Goal: Communication & Community: Answer question/provide support

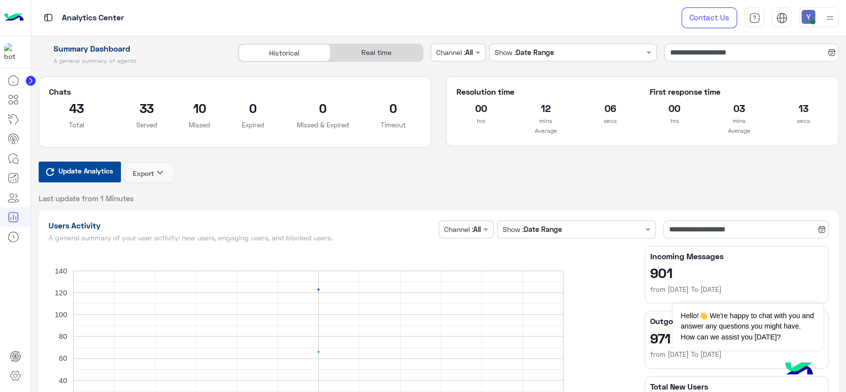
scroll to position [123, 0]
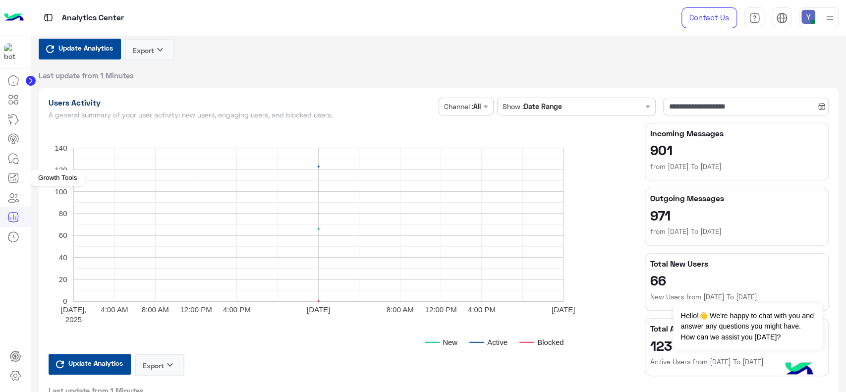
click at [12, 175] on icon at bounding box center [13, 178] width 12 height 12
click at [11, 157] on icon at bounding box center [13, 159] width 12 height 12
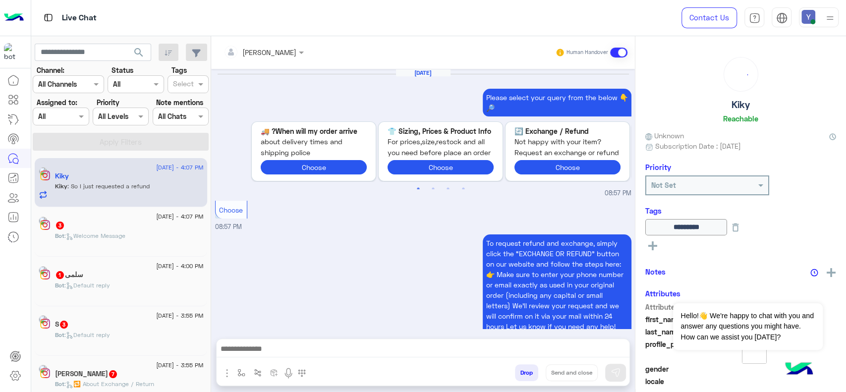
scroll to position [748, 0]
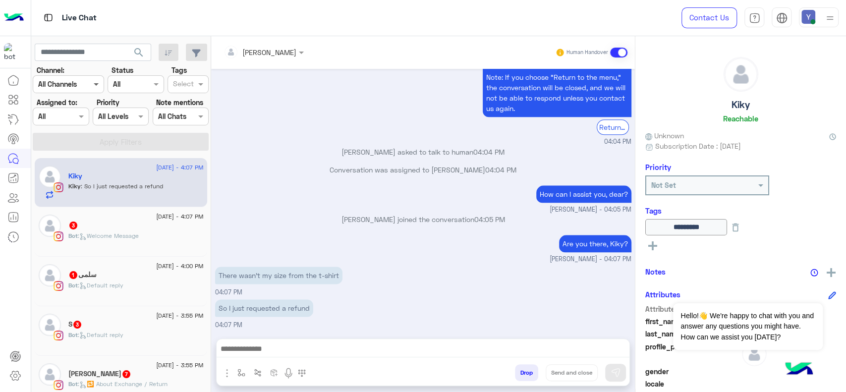
click at [96, 85] on span at bounding box center [97, 84] width 12 height 10
click at [68, 140] on b "WhatsApp" at bounding box center [67, 141] width 34 height 8
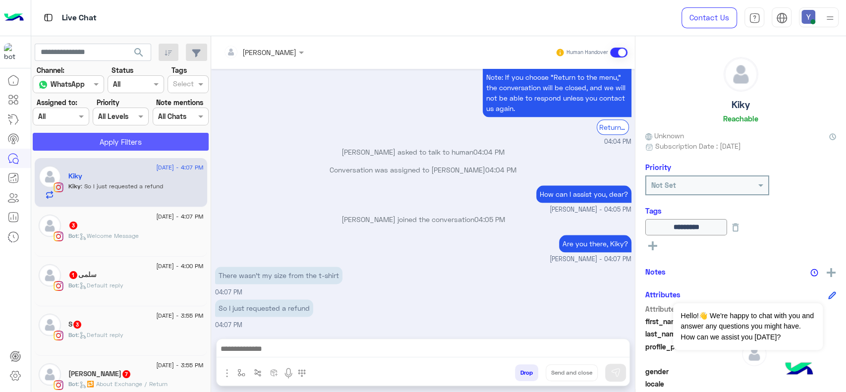
click at [100, 142] on button "Apply Filters" at bounding box center [121, 142] width 176 height 18
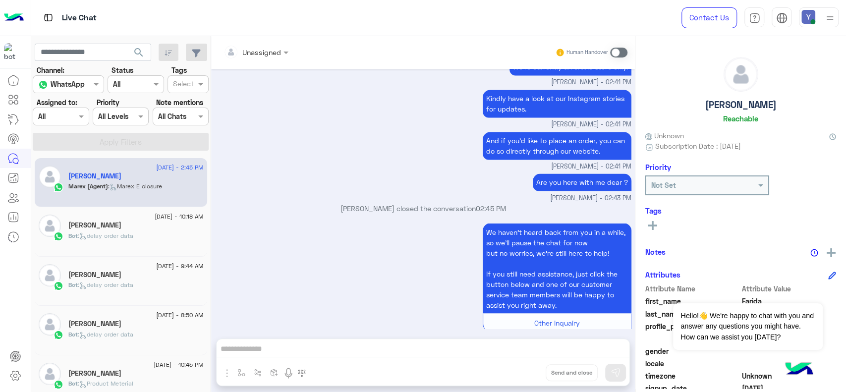
scroll to position [1147, 0]
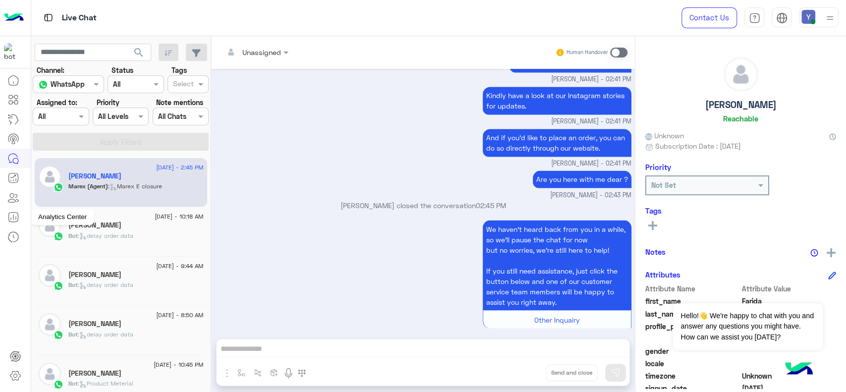
click at [16, 215] on icon at bounding box center [13, 217] width 12 height 12
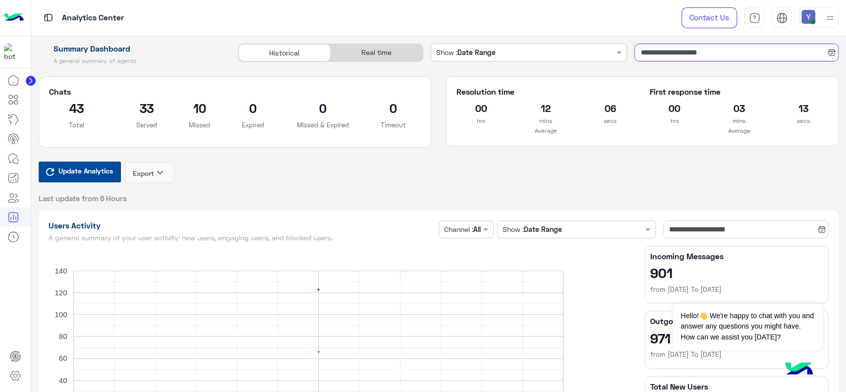
click at [645, 54] on input "**********" at bounding box center [737, 53] width 204 height 18
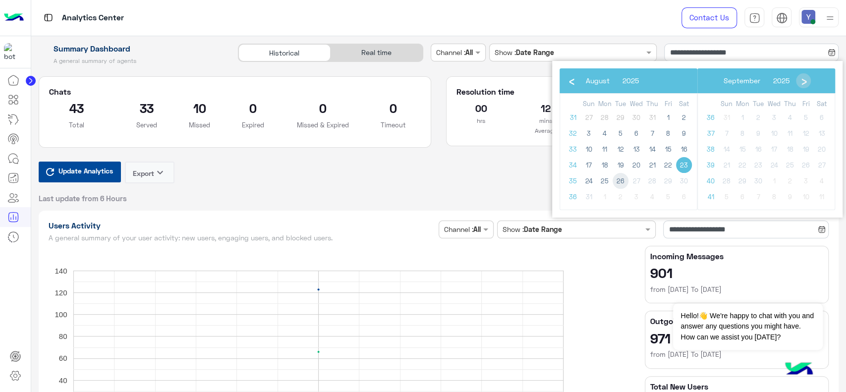
click at [622, 183] on span "26" at bounding box center [621, 181] width 16 height 16
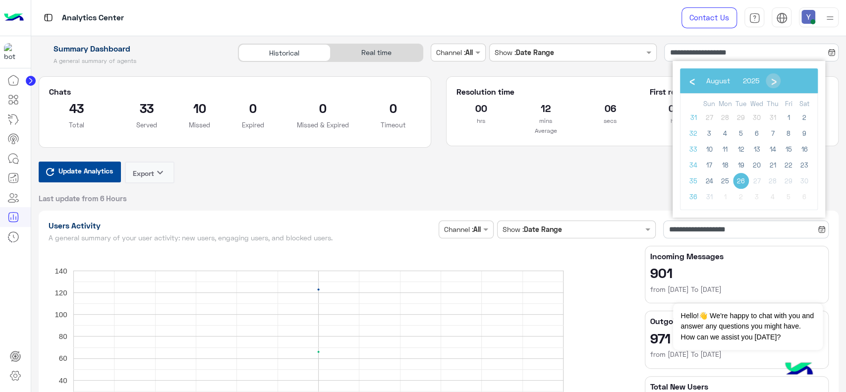
click at [740, 180] on span "26" at bounding box center [741, 181] width 16 height 16
type input "**********"
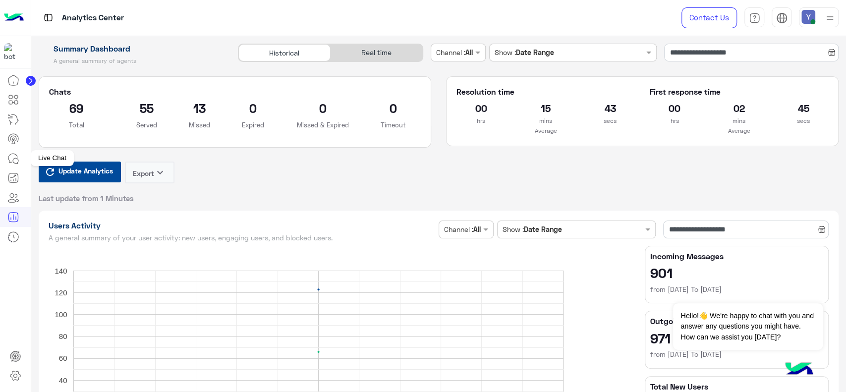
click at [14, 155] on icon at bounding box center [13, 159] width 12 height 12
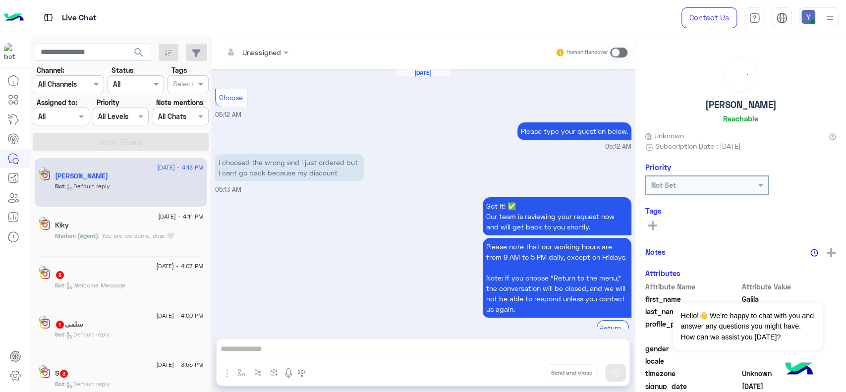
scroll to position [845, 0]
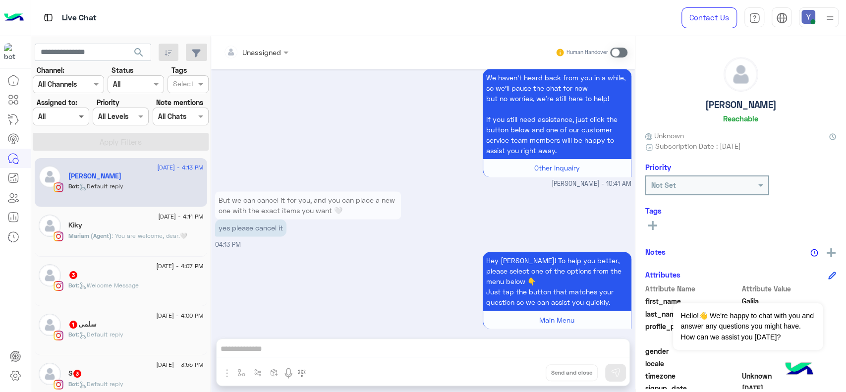
click at [82, 116] on span at bounding box center [82, 116] width 12 height 10
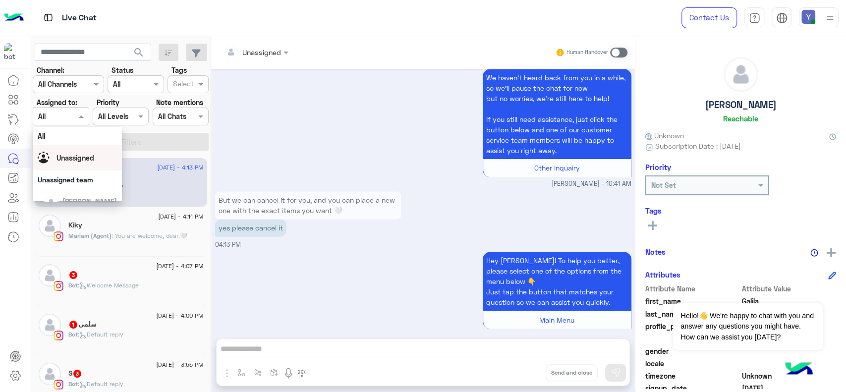
click at [96, 157] on div "Unassigned" at bounding box center [77, 157] width 79 height 17
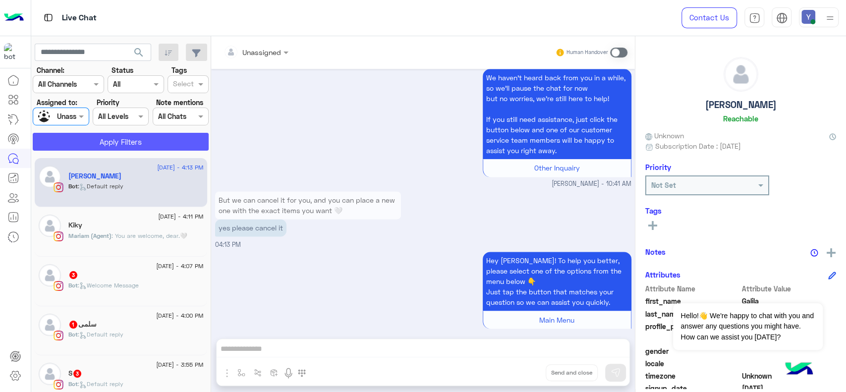
click at [135, 141] on button "Apply Filters" at bounding box center [121, 142] width 176 height 18
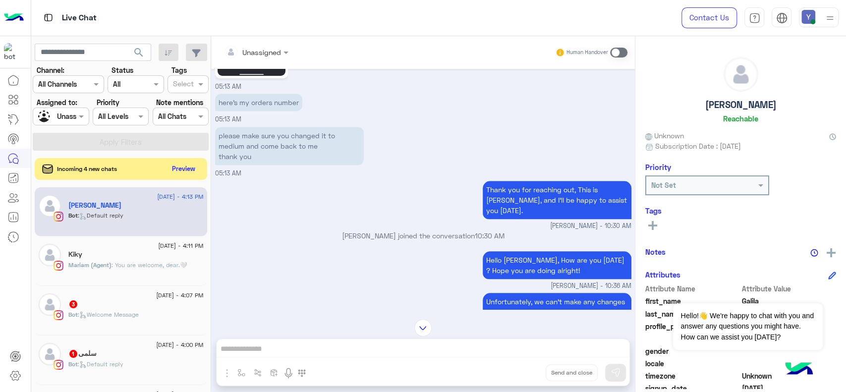
scroll to position [482, 0]
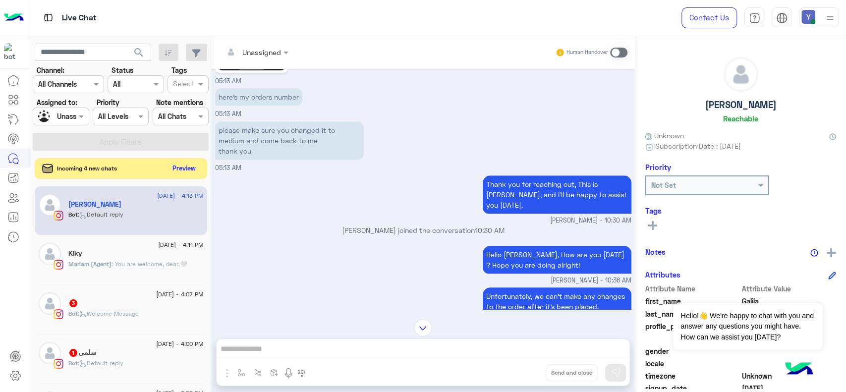
click at [186, 164] on button "Preview" at bounding box center [184, 168] width 31 height 13
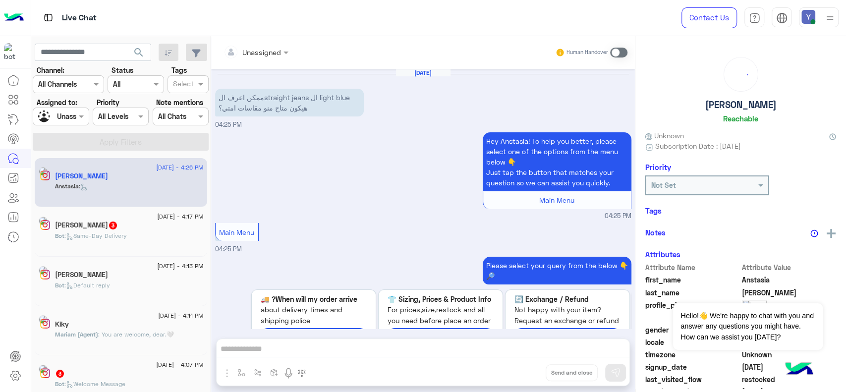
scroll to position [503, 0]
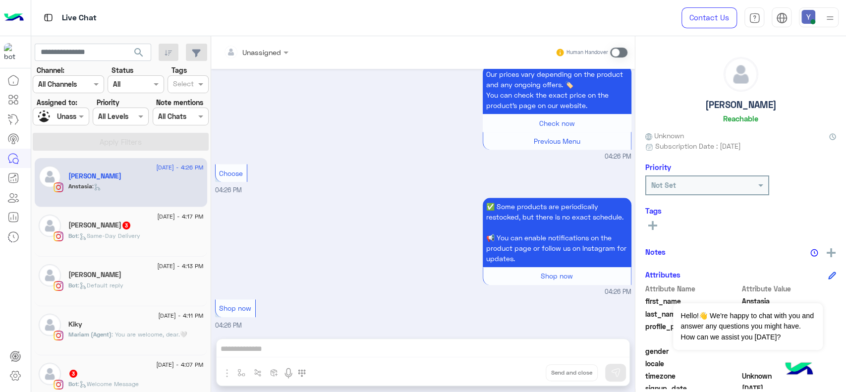
click at [130, 337] on span ": You are welcome, dear.🤍" at bounding box center [150, 334] width 76 height 7
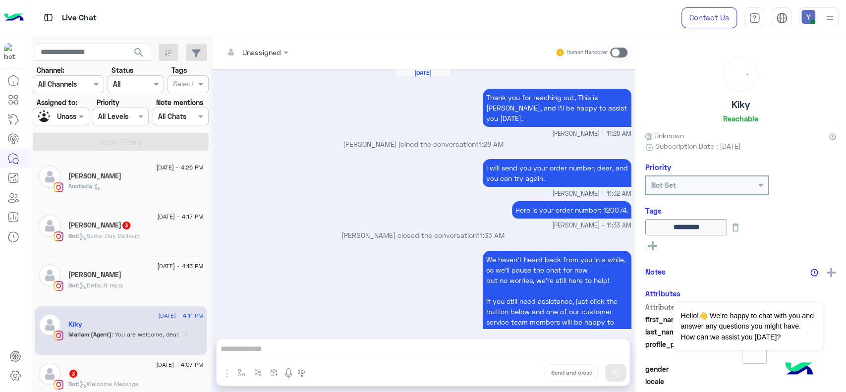
scroll to position [547, 0]
